Goal: Task Accomplishment & Management: Manage account settings

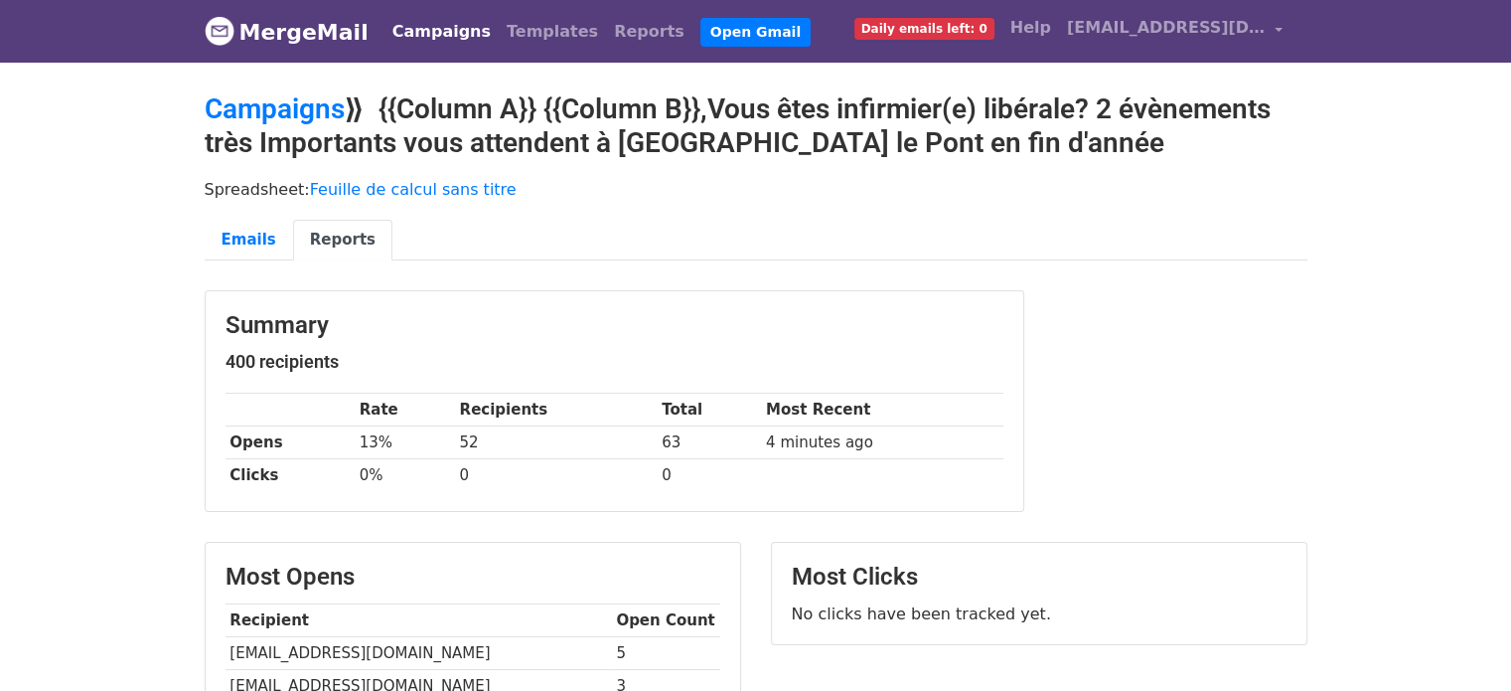
click at [400, 31] on link "Campaigns" at bounding box center [442, 32] width 114 height 40
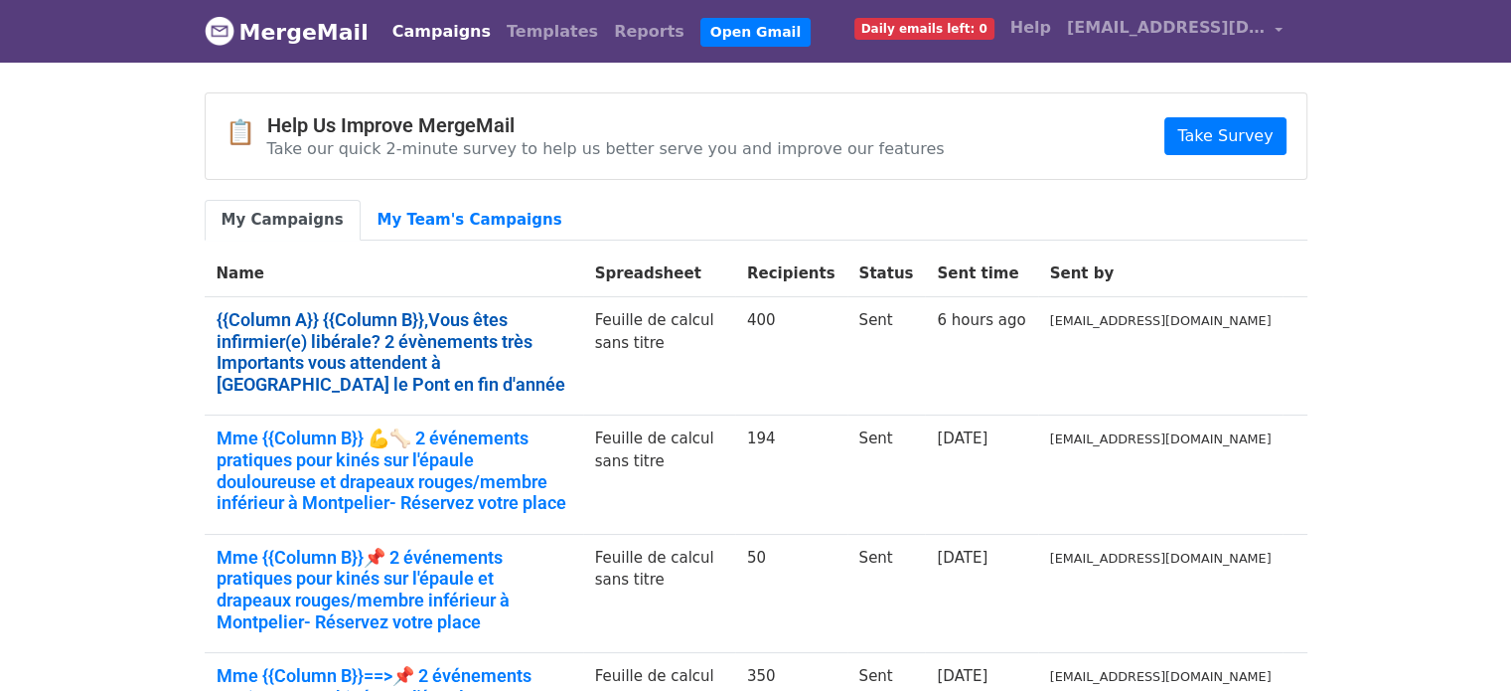
click at [395, 316] on link "{{Column A}} {{Column B}},Vous êtes infirmier(e) libérale? 2 évènements très Im…" at bounding box center [394, 351] width 355 height 85
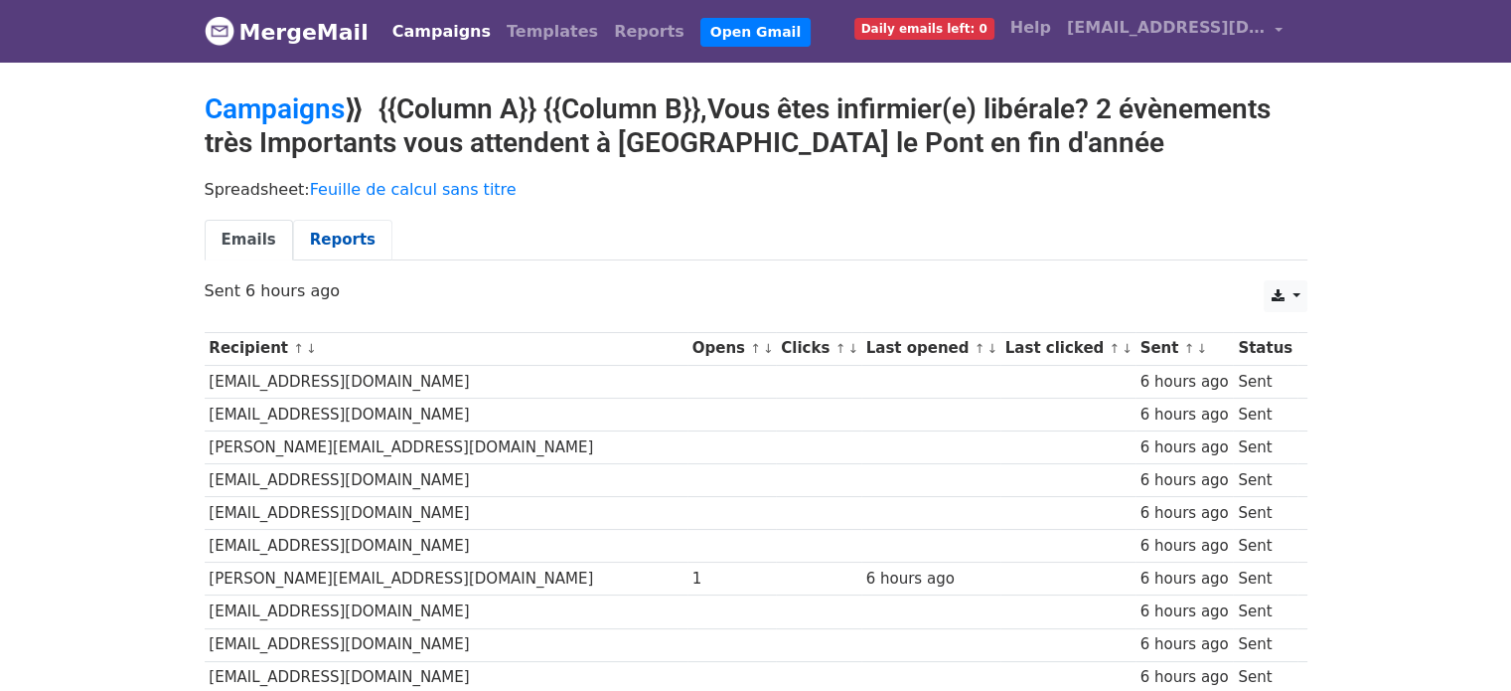
click at [329, 243] on link "Reports" at bounding box center [342, 240] width 99 height 41
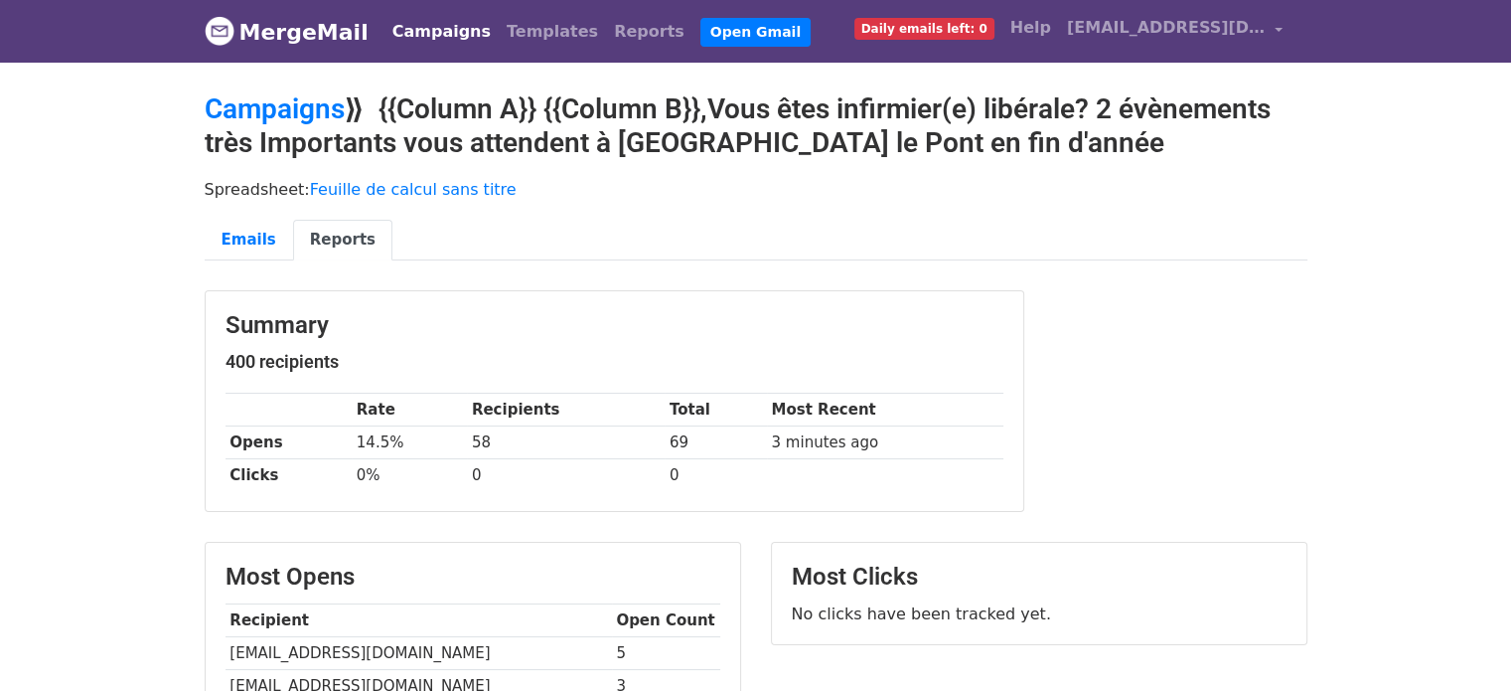
drag, startPoint x: 1525, startPoint y: 256, endPoint x: 1525, endPoint y: 143, distance: 113.3
click at [1510, 143] on html "MergeMail Campaigns Templates Reports Open Gmail Daily emails left: 0 Help clau…" at bounding box center [755, 682] width 1511 height 1364
click at [418, 32] on link "Campaigns" at bounding box center [442, 32] width 114 height 40
